Goal: Transaction & Acquisition: Purchase product/service

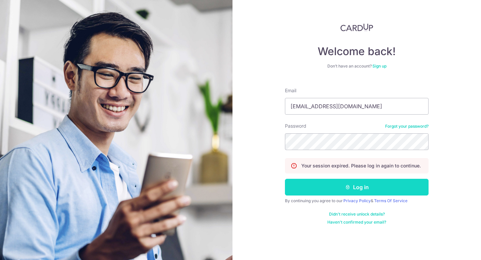
click at [320, 189] on button "Log in" at bounding box center [356, 187] width 143 height 17
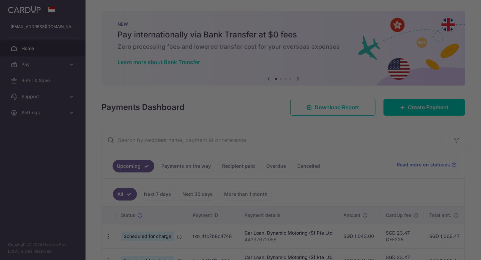
click at [399, 108] on div at bounding box center [242, 131] width 485 height 262
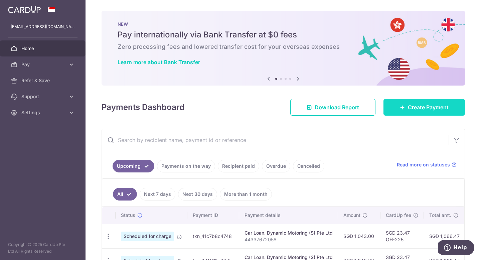
click at [400, 111] on link "Create Payment" at bounding box center [423, 107] width 81 height 17
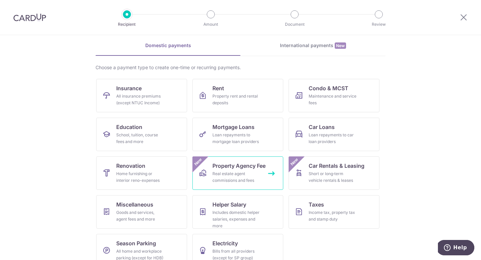
scroll to position [39, 0]
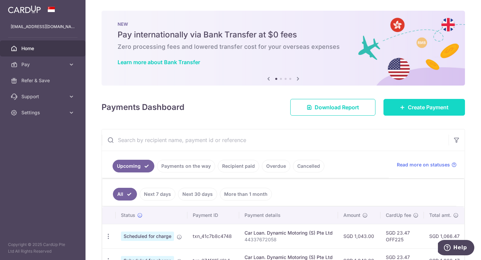
click at [399, 105] on icon at bounding box center [401, 106] width 5 height 5
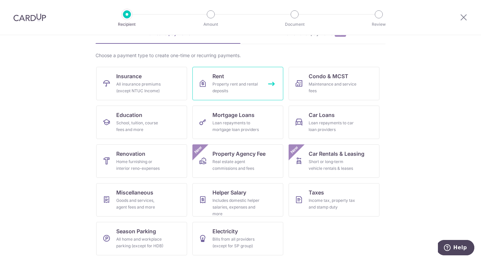
scroll to position [39, 0]
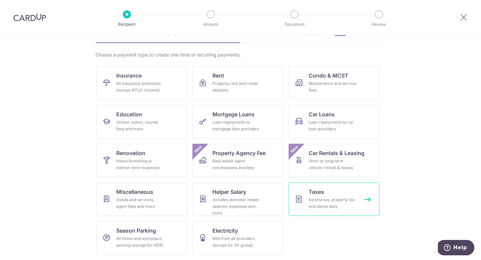
click at [317, 207] on div "Income tax, property tax and stamp duty" at bounding box center [332, 202] width 48 height 13
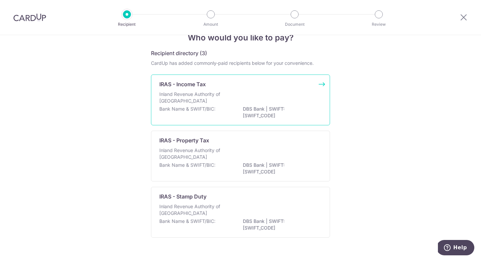
scroll to position [31, 0]
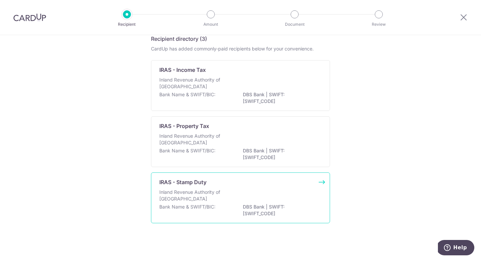
click at [254, 186] on div "IRAS - Stamp Duty Inland Revenue Authority of Singapore Bank Name & SWIFT/BIC: …" at bounding box center [240, 197] width 179 height 51
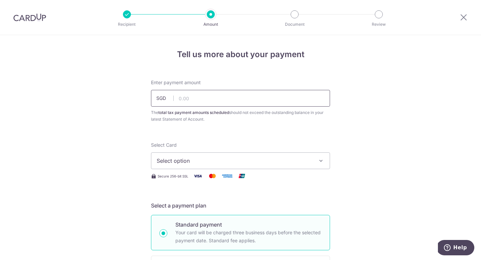
click at [272, 103] on input "text" at bounding box center [240, 98] width 179 height 17
type input "60.00"
click at [188, 161] on span "Select option" at bounding box center [235, 161] width 156 height 8
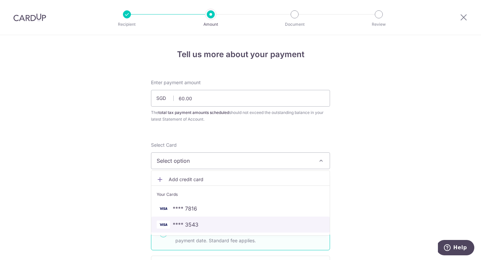
drag, startPoint x: 187, startPoint y: 224, endPoint x: 133, endPoint y: 193, distance: 61.9
click at [187, 224] on span "**** 3543" at bounding box center [186, 224] width 26 height 8
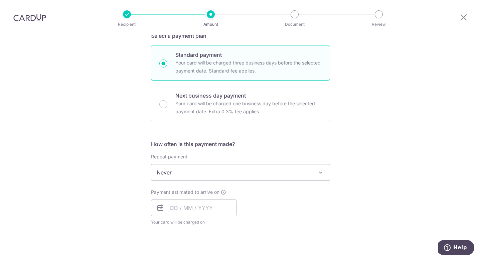
scroll to position [215, 0]
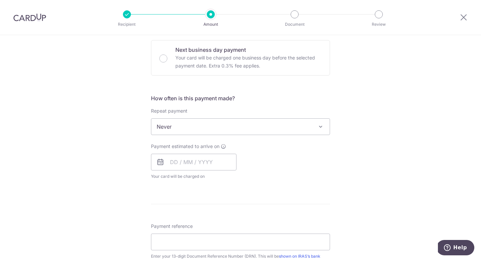
click at [198, 127] on span "Never" at bounding box center [240, 126] width 178 height 16
click at [186, 164] on input "text" at bounding box center [193, 161] width 85 height 17
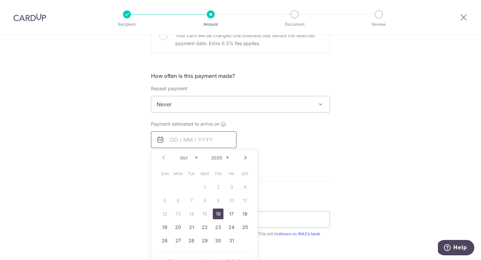
scroll to position [239, 0]
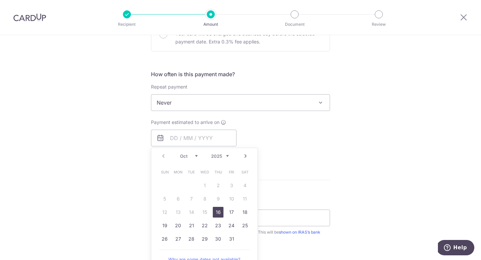
click at [313, 141] on div "Payment estimated to arrive on Prev Next Oct Nov [DATE] 2026 2027 2028 2029 203…" at bounding box center [240, 137] width 187 height 37
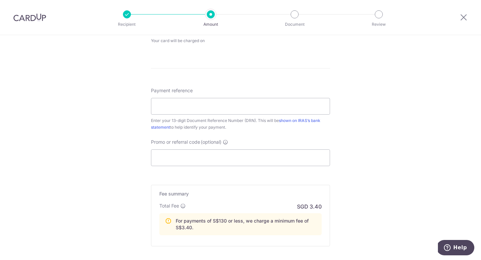
scroll to position [398, 0]
